Goal: Navigation & Orientation: Find specific page/section

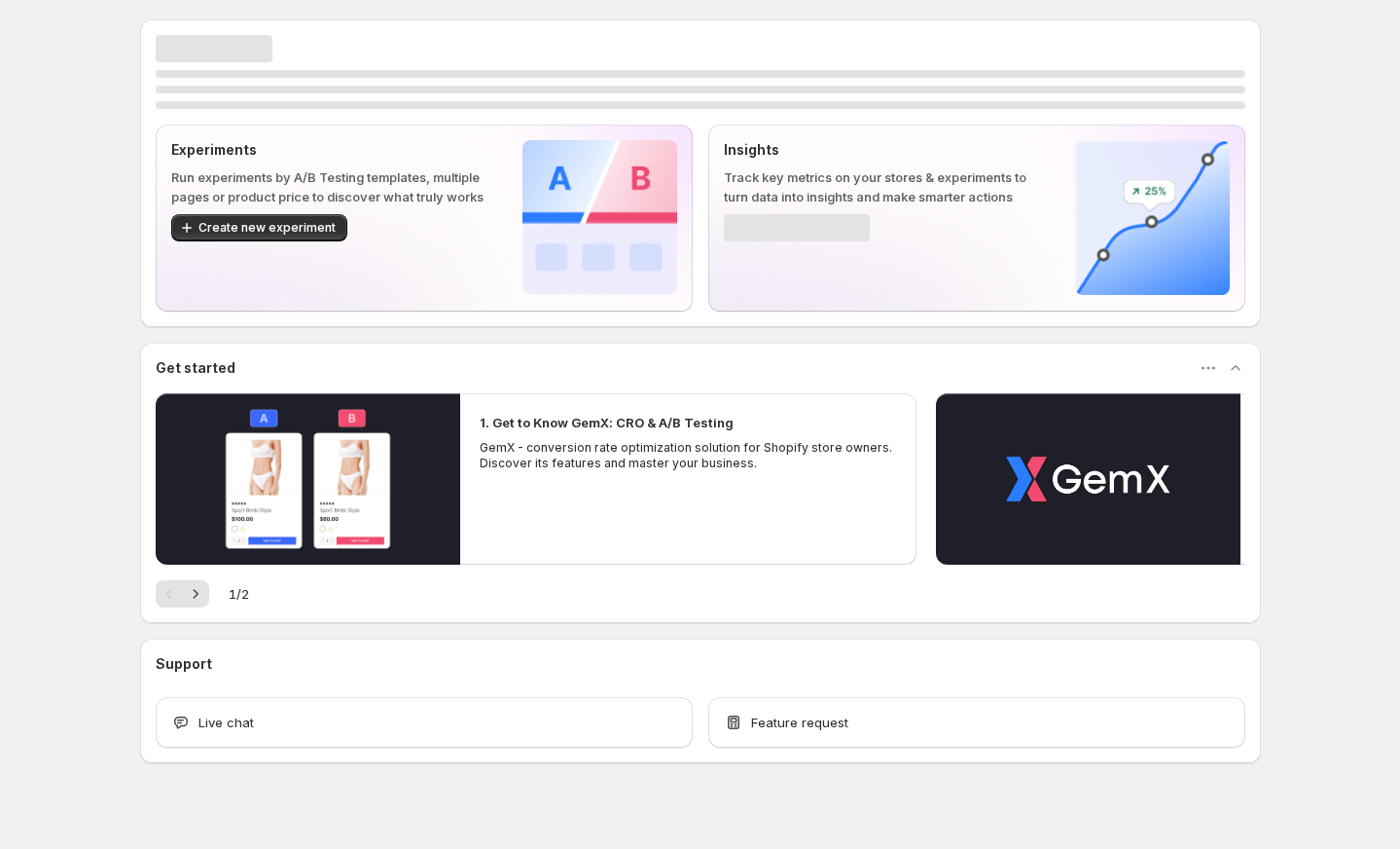
click at [133, 109] on div "Experiments Run experiments by A/B Testing templates, multiple pages or product…" at bounding box center [700, 433] width 1167 height 868
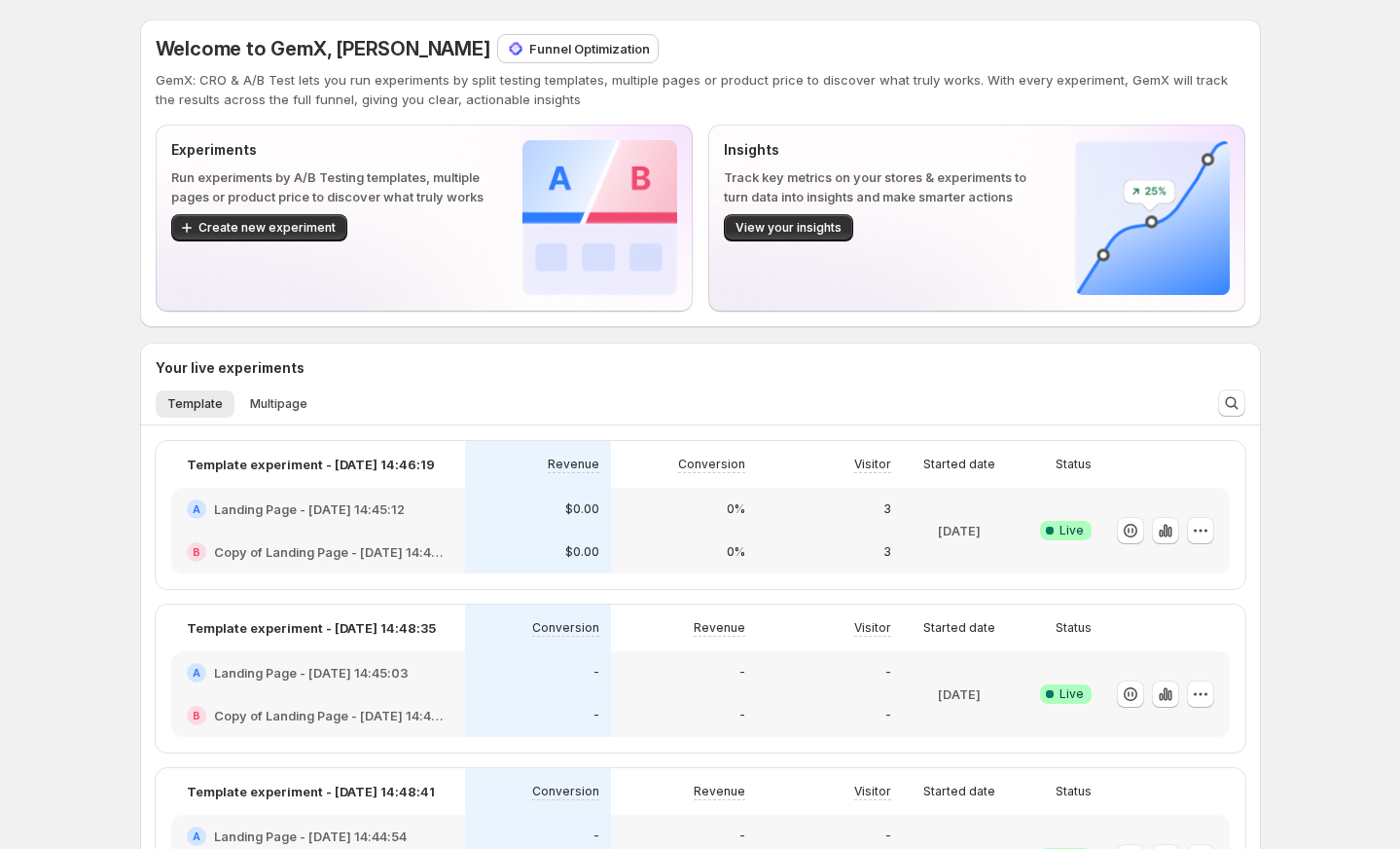
click at [558, 297] on div "Experiments Run experiments by A/B Testing templates, multiple pages or product…" at bounding box center [424, 217] width 537 height 186
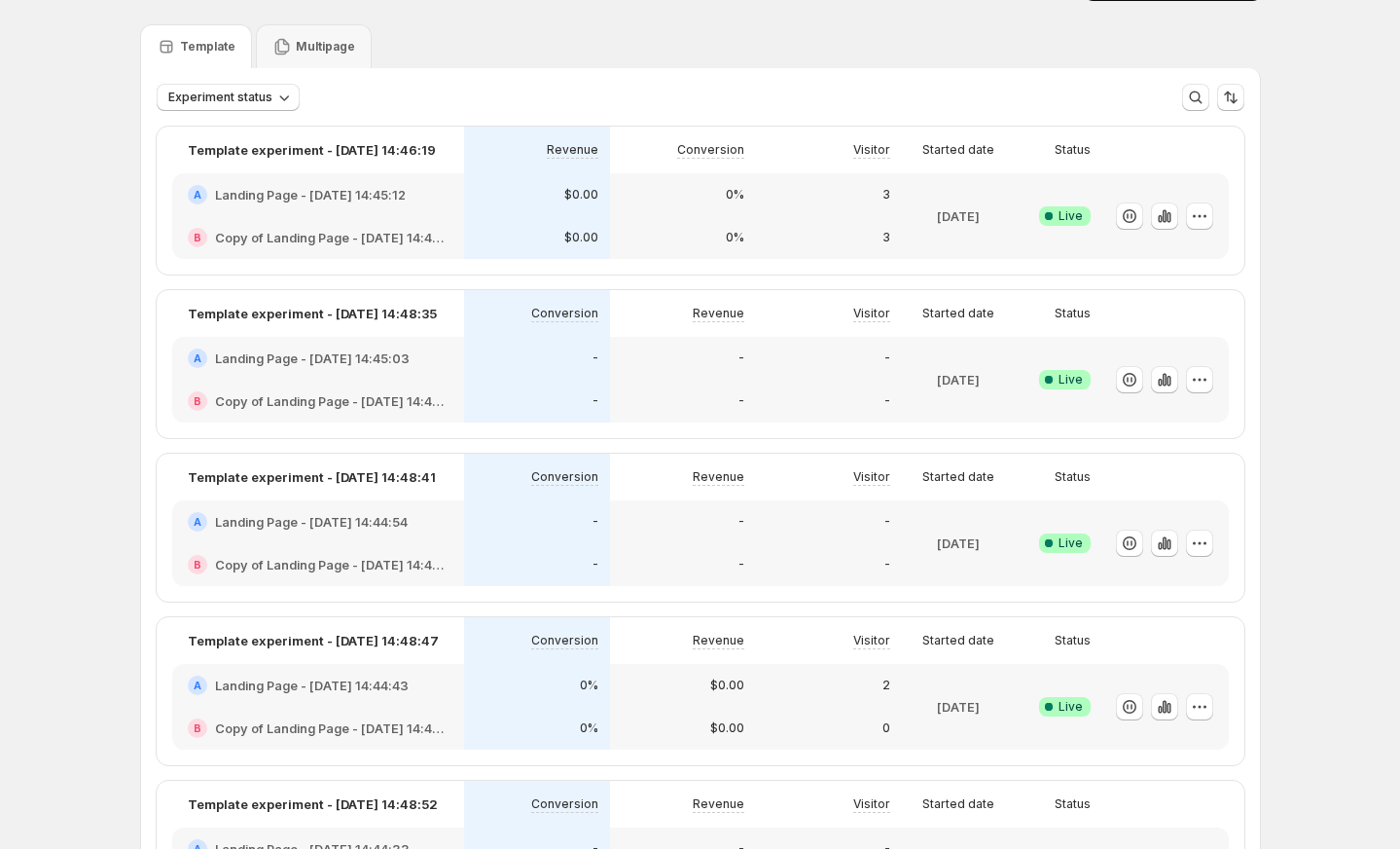
scroll to position [38, 0]
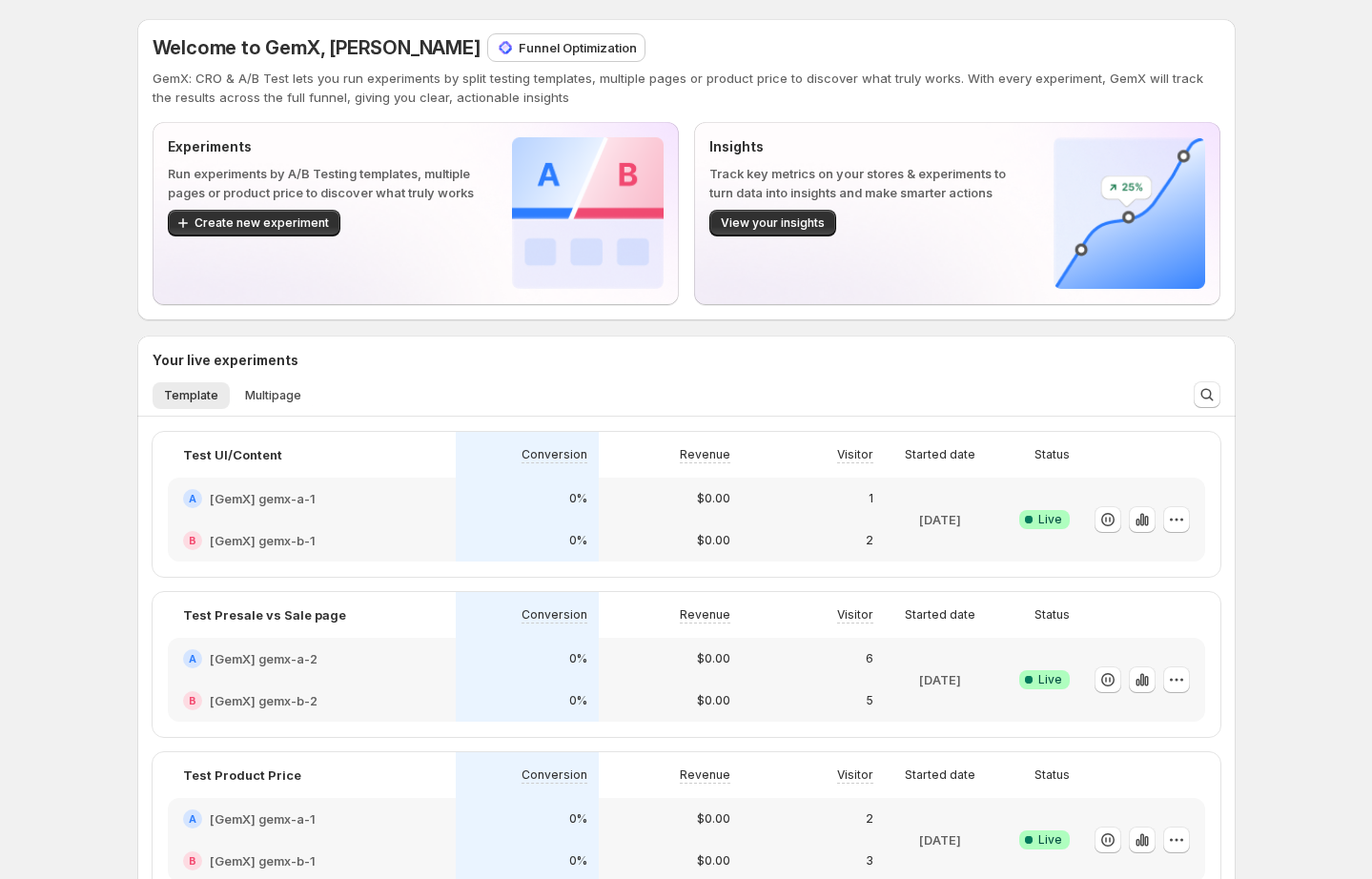
scroll to position [13, 0]
